Goal: Task Accomplishment & Management: Manage account settings

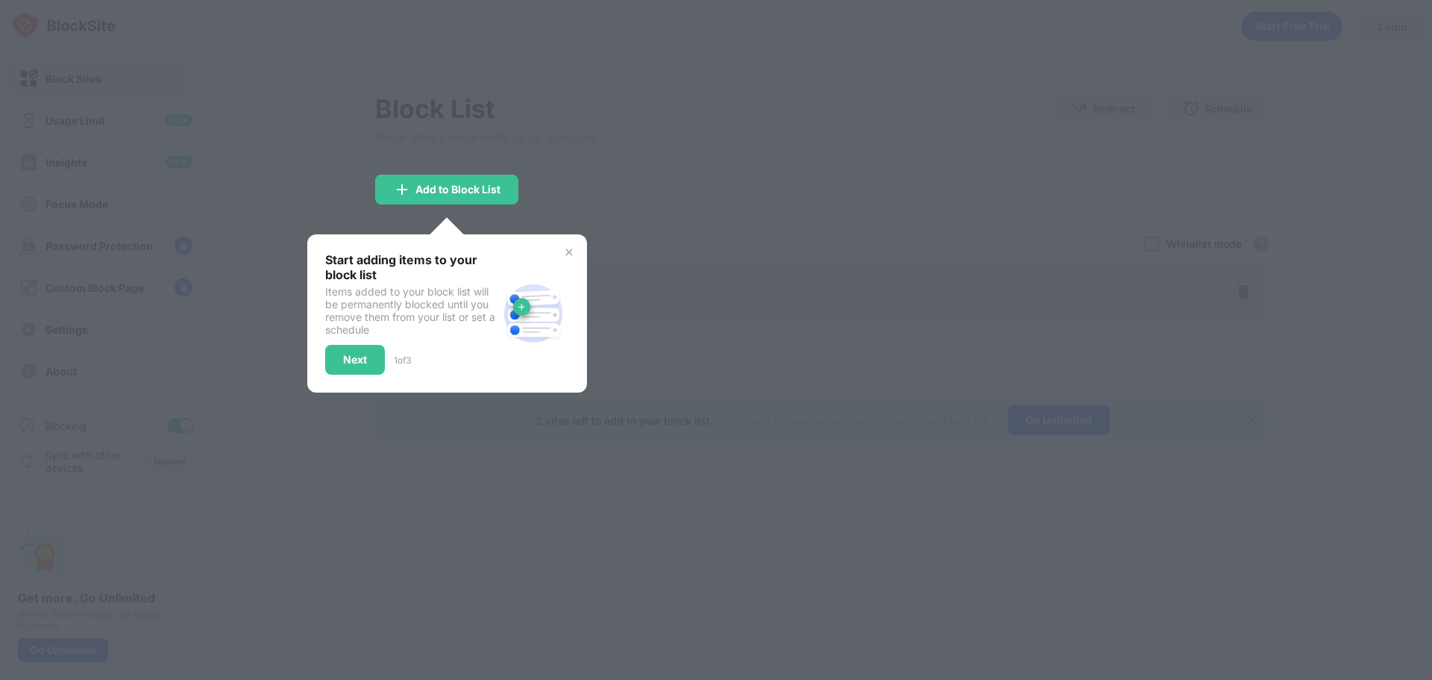
click at [571, 248] on img at bounding box center [569, 252] width 12 height 12
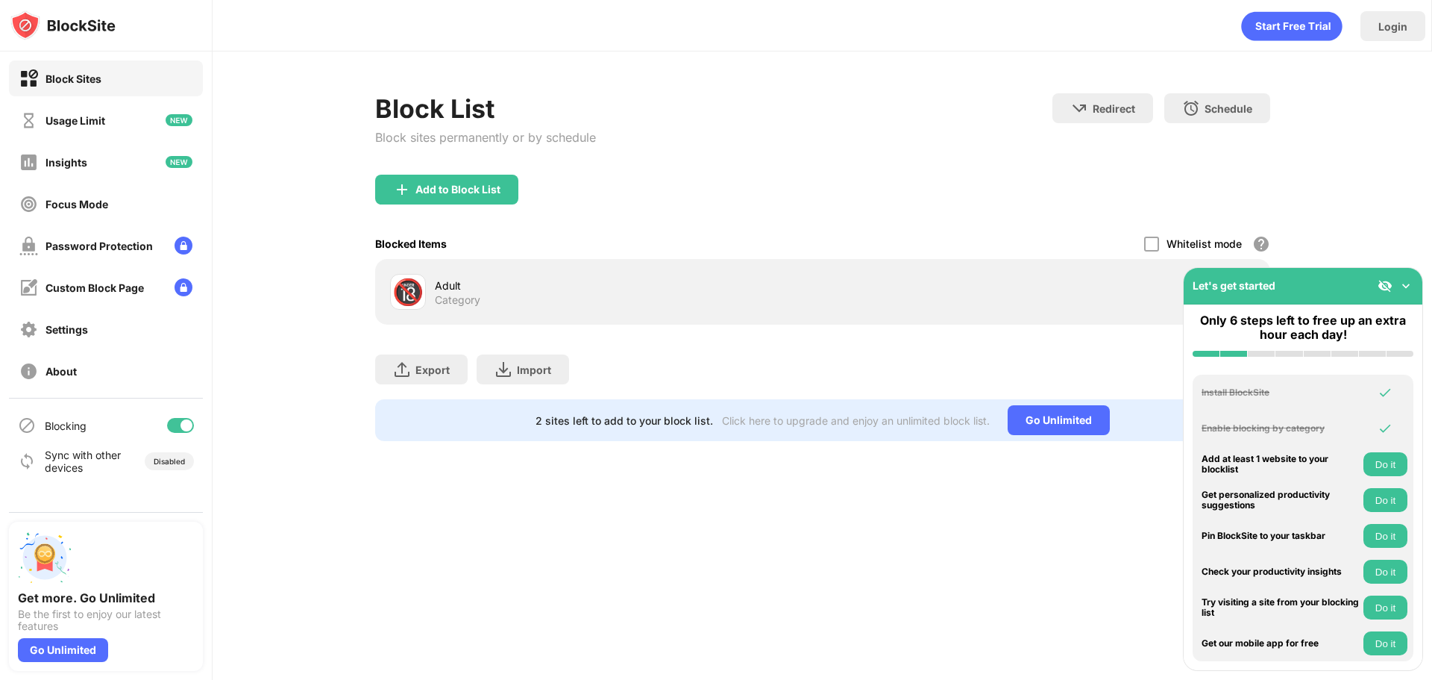
click at [569, 554] on div "Login Block List Block sites permanently or by schedule Redirect Choose a site …" at bounding box center [823, 340] width 1220 height 680
click at [1408, 284] on img at bounding box center [1406, 285] width 15 height 15
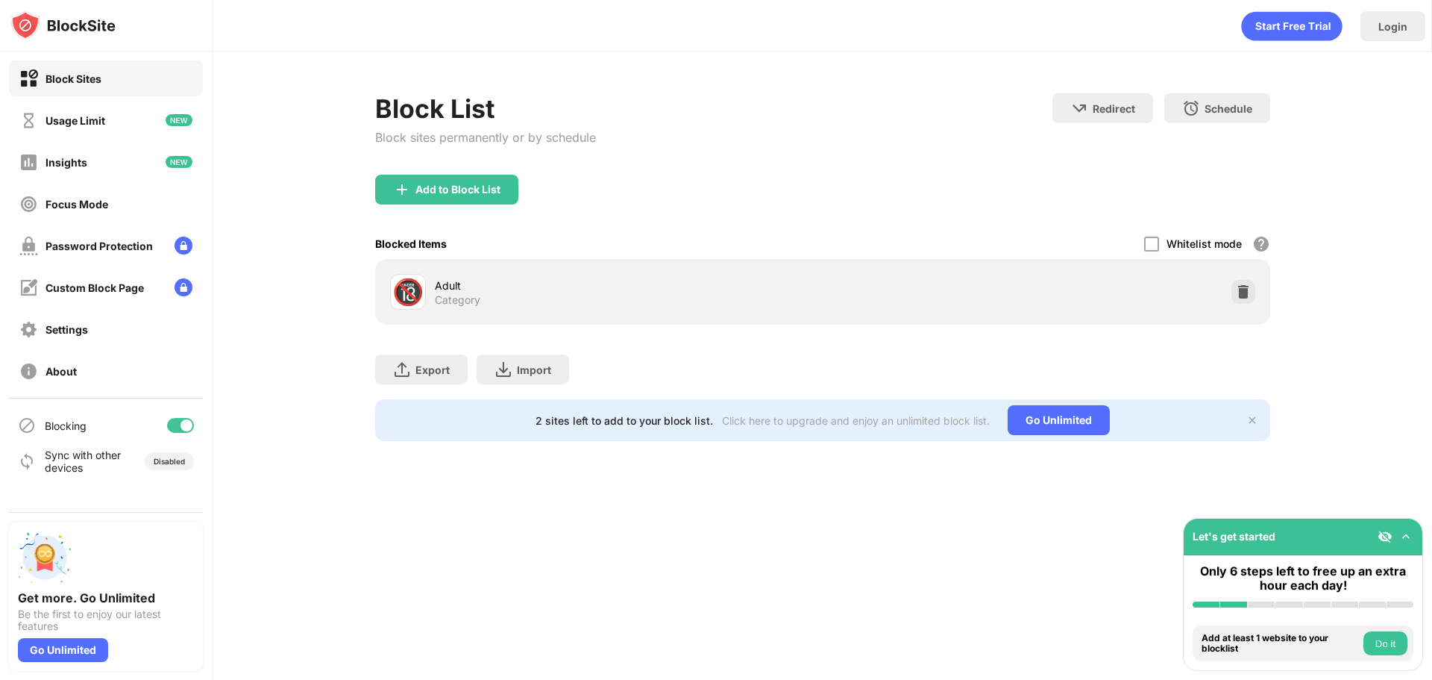
click at [474, 563] on div "Login Block List Block sites permanently or by schedule Redirect Choose a site …" at bounding box center [823, 340] width 1220 height 680
click at [474, 194] on div "Add to Block List" at bounding box center [458, 190] width 85 height 12
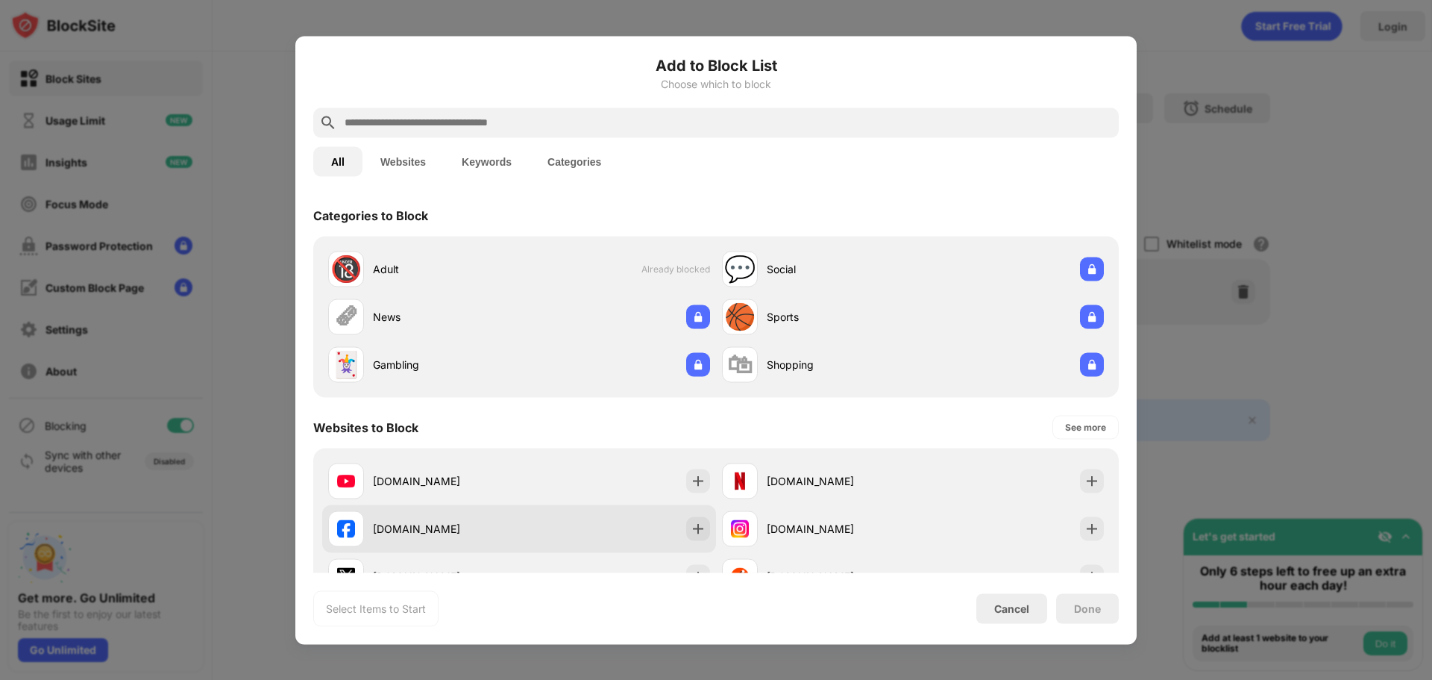
click at [404, 538] on div "[DOMAIN_NAME]" at bounding box center [423, 528] width 191 height 36
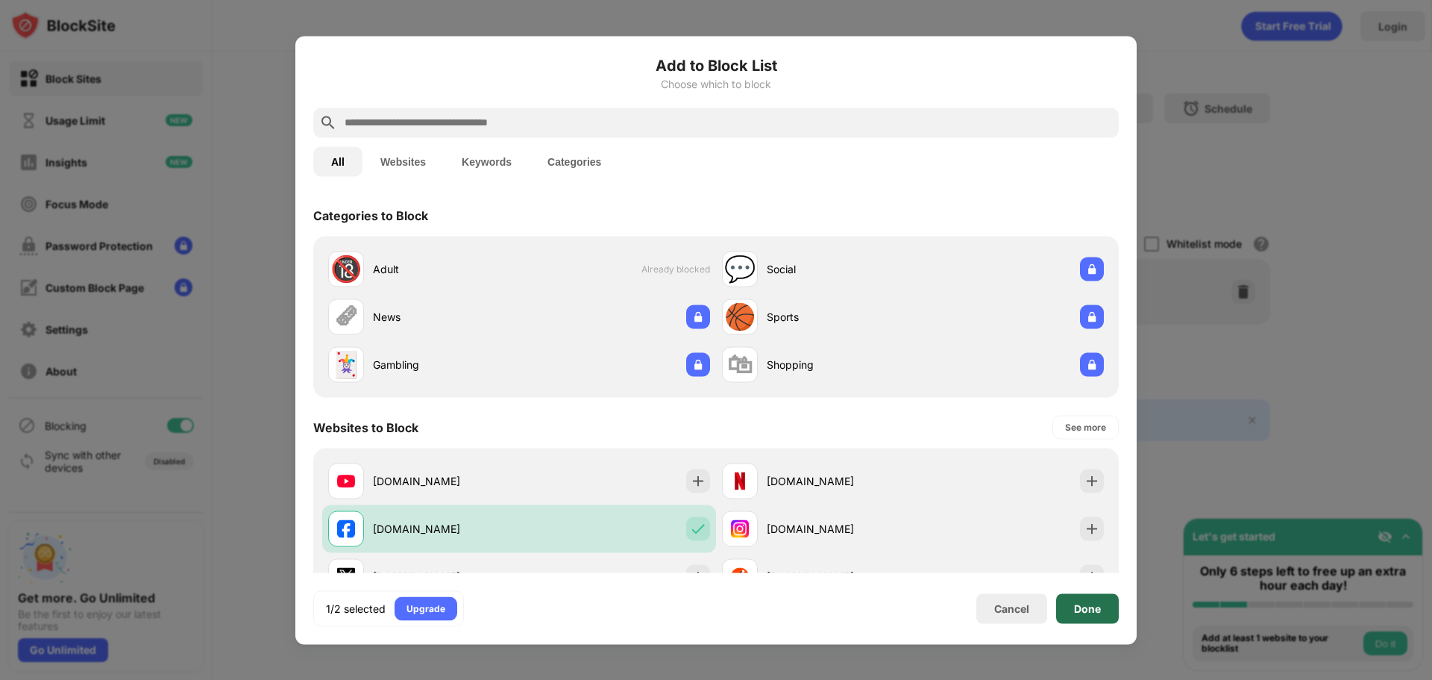
click at [1111, 610] on div "Done" at bounding box center [1087, 608] width 63 height 30
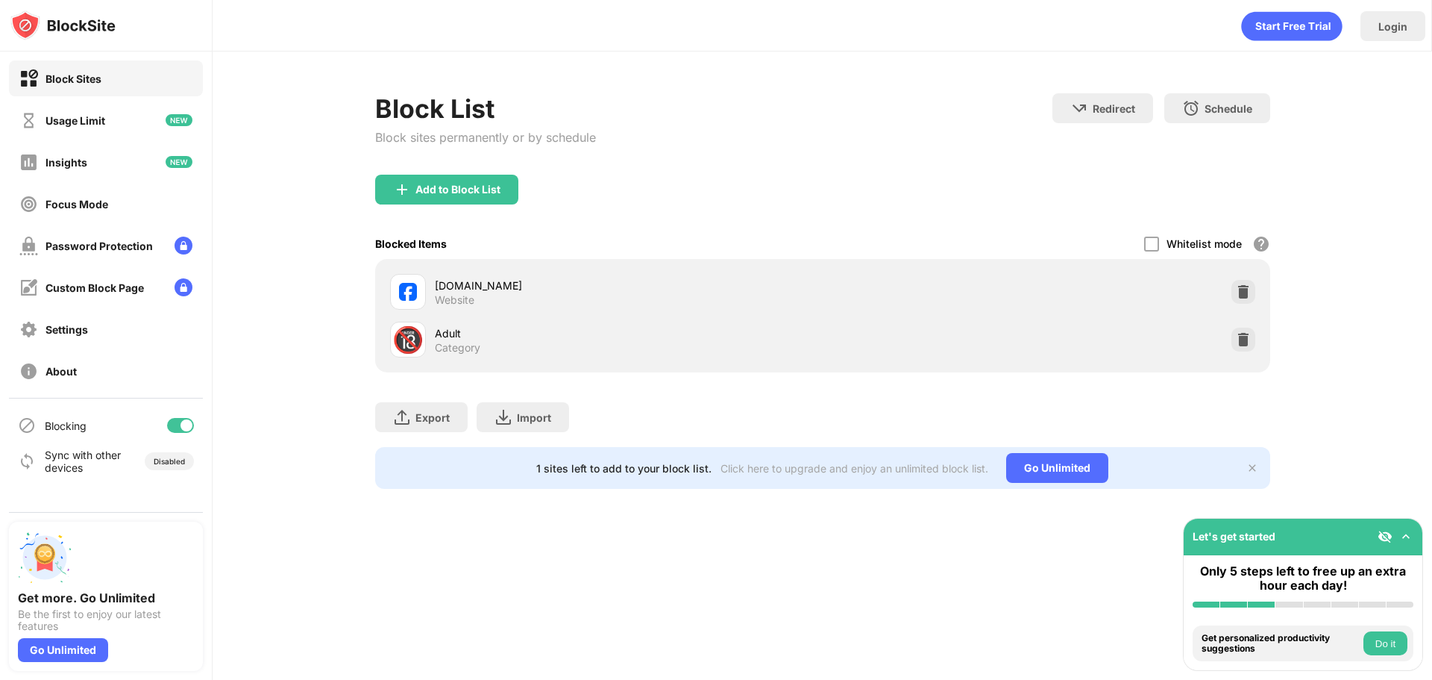
click at [915, 613] on div "Login Block List Block sites permanently or by schedule Redirect Choose a site …" at bounding box center [823, 340] width 1220 height 680
